Goal: Task Accomplishment & Management: Complete application form

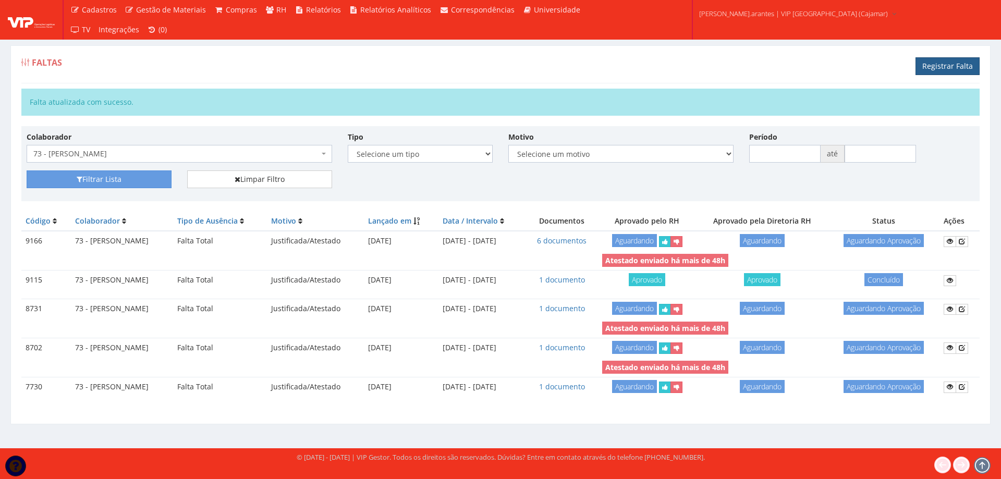
click at [958, 66] on link "Registrar Falta" at bounding box center [947, 66] width 64 height 18
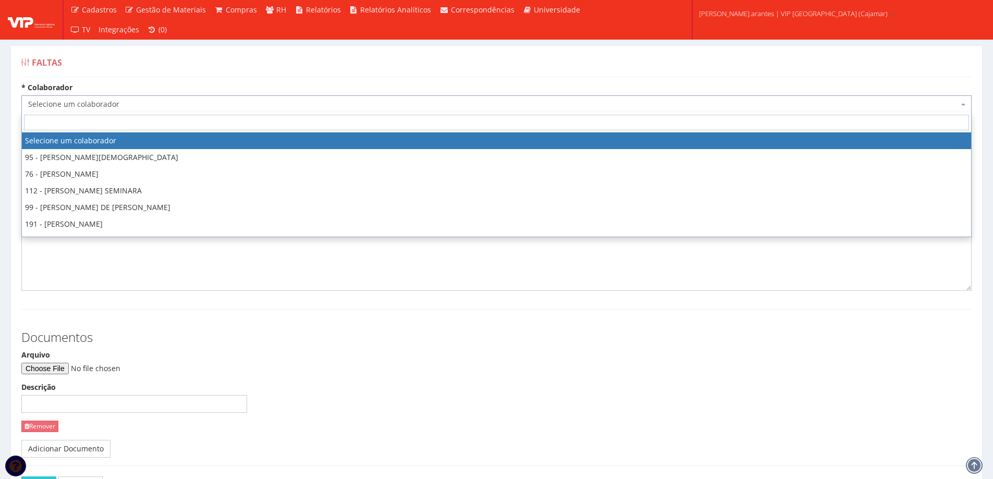
click at [167, 100] on span "Selecione um colaborador" at bounding box center [493, 104] width 930 height 10
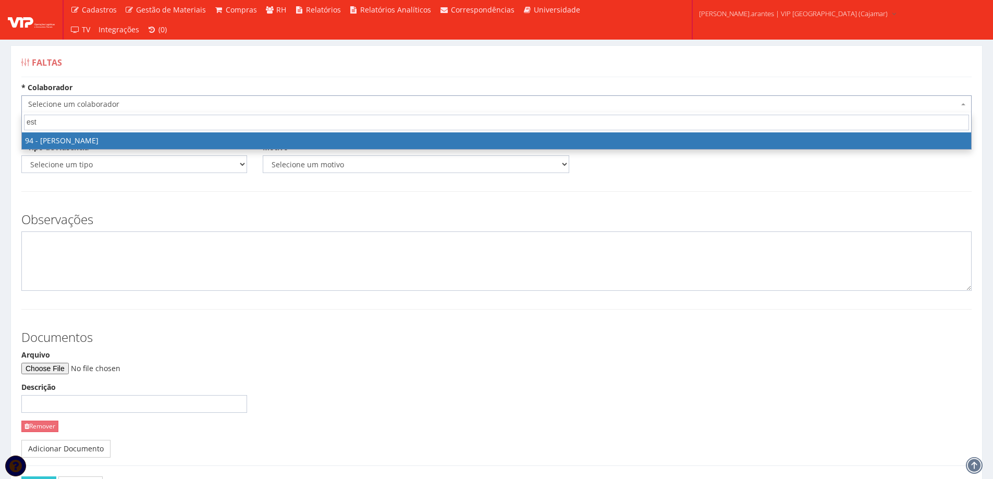
type input "est"
select select "3384"
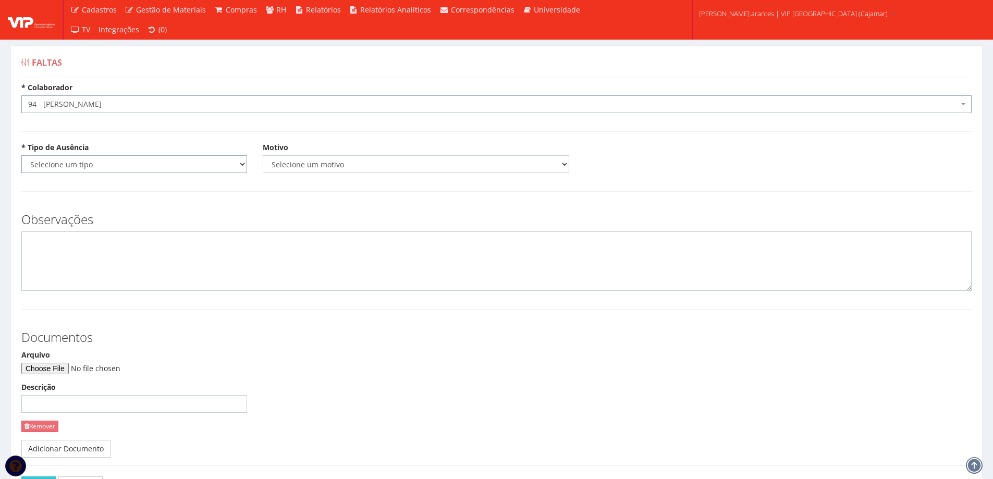
click at [143, 164] on select "Selecione um tipo Falta Total Falta Parcial Afastamento Férias" at bounding box center [134, 164] width 226 height 18
select select "parcial"
click at [21, 155] on select "Selecione um tipo Falta Total Falta Parcial Afastamento Férias" at bounding box center [134, 164] width 226 height 18
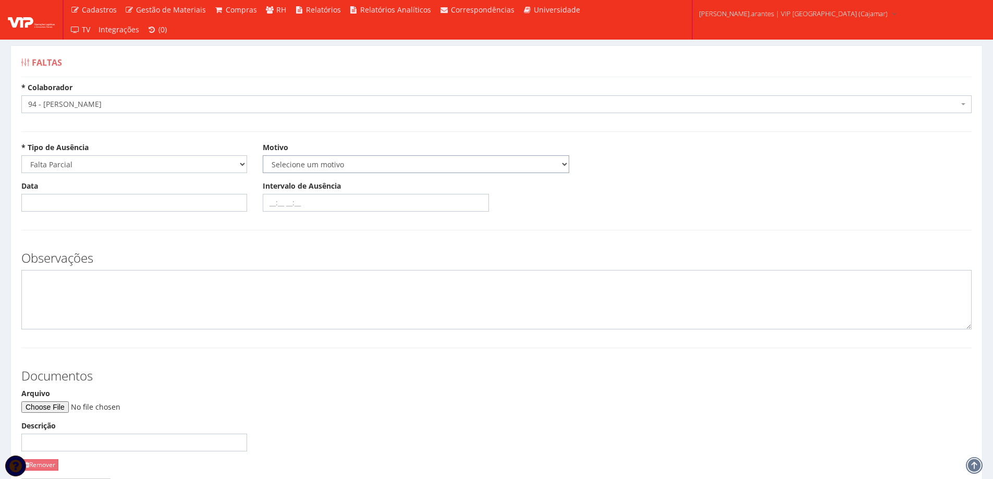
click at [310, 168] on select "Selecione um motivo Acidente Atestado Atraso Declaração Determinação Judicial D…" at bounding box center [416, 164] width 306 height 18
select select "declaracao"
click at [263, 155] on select "Selecione um motivo Acidente Atestado Atraso Declaração Determinação Judicial D…" at bounding box center [416, 164] width 306 height 18
click at [121, 200] on input "Data" at bounding box center [134, 203] width 226 height 18
type input "[DATE]"
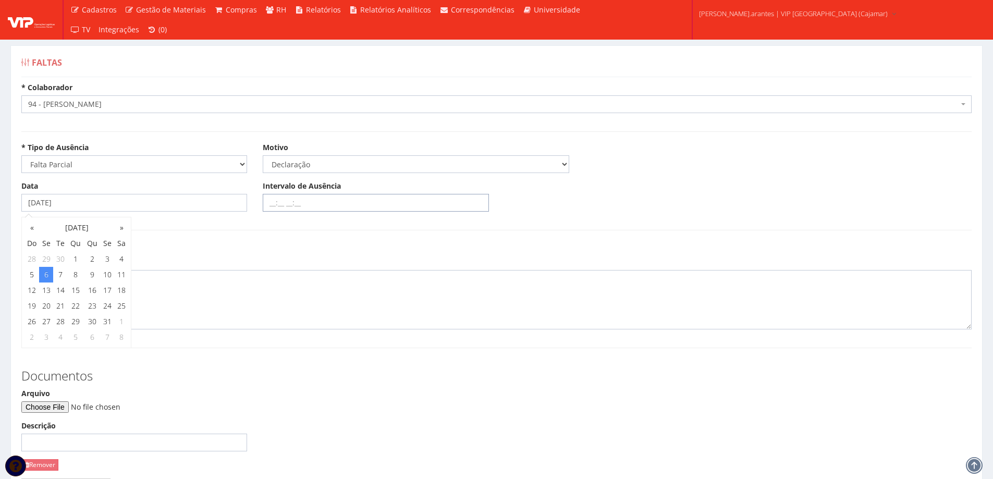
click at [270, 202] on input "Intervalo de Ausência" at bounding box center [376, 203] width 226 height 18
type input "08:30 11:00"
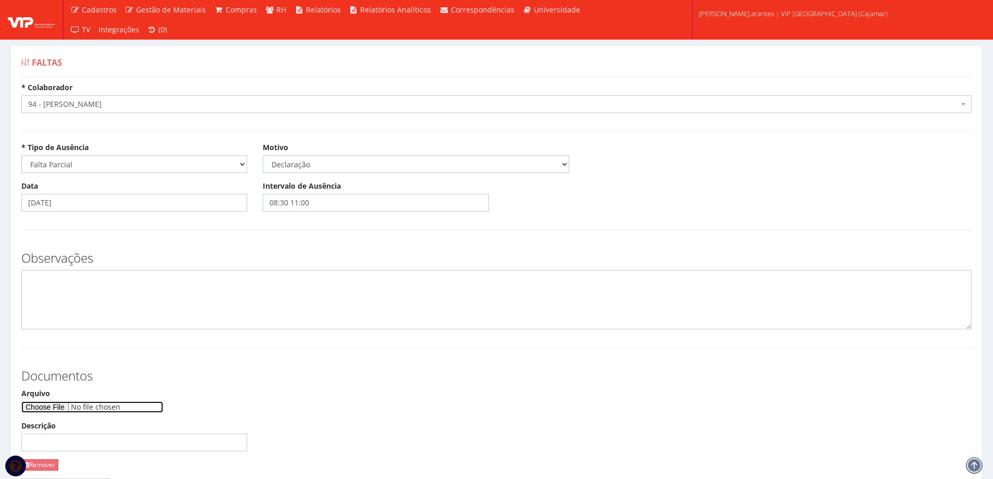
click at [78, 405] on input "Arquivo" at bounding box center [92, 406] width 142 height 11
type input "C:\fakepath\WhatsApp Image 2025-10-06 at 11.22.40.jpeg"
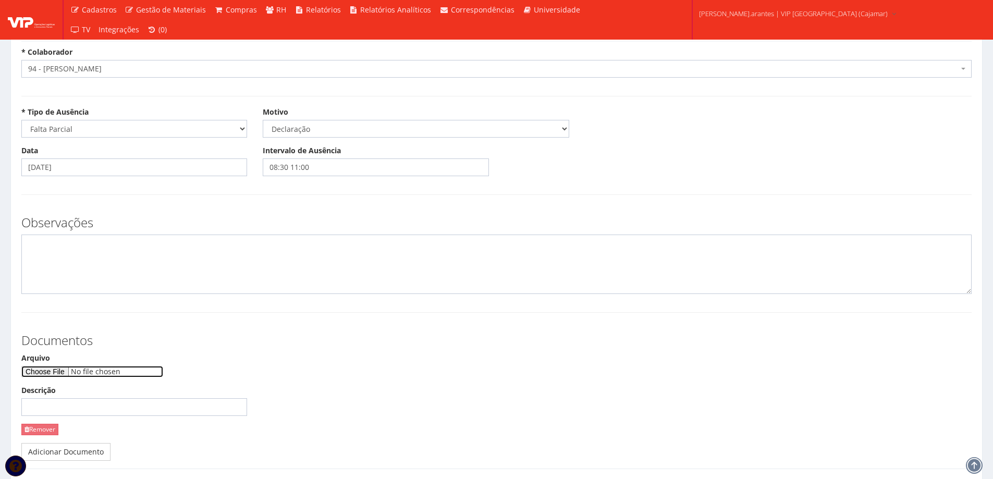
scroll to position [104, 0]
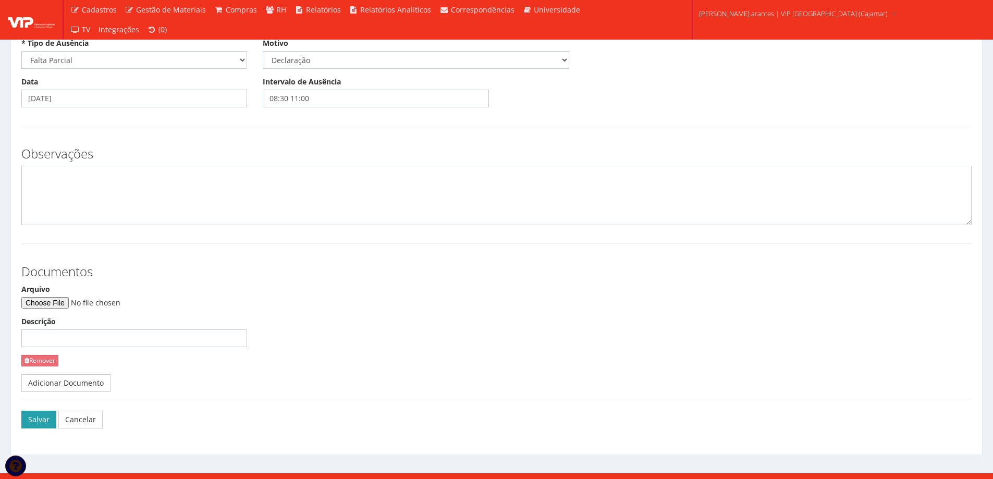
click at [39, 418] on button "Salvar" at bounding box center [38, 420] width 35 height 18
